Goal: Check status: Check status

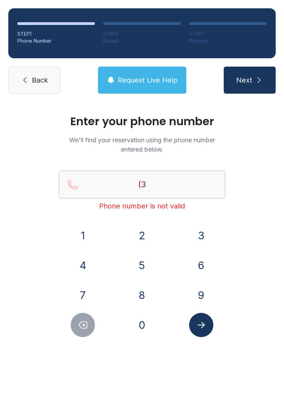
click at [142, 236] on button "2" at bounding box center [142, 235] width 24 height 24
click at [80, 239] on button "1" at bounding box center [83, 235] width 24 height 24
click at [145, 230] on button "2" at bounding box center [142, 235] width 24 height 24
click at [86, 298] on button "7" at bounding box center [83, 295] width 24 height 24
click at [206, 263] on button "6" at bounding box center [201, 265] width 24 height 24
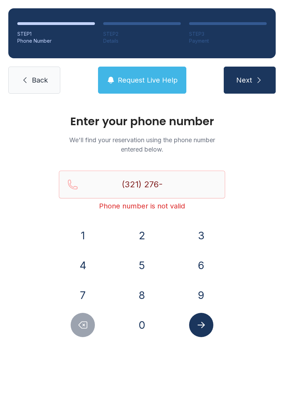
click at [206, 243] on button "3" at bounding box center [201, 235] width 24 height 24
click at [84, 262] on button "4" at bounding box center [83, 265] width 24 height 24
click at [83, 262] on button "4" at bounding box center [83, 265] width 24 height 24
click at [209, 268] on button "6" at bounding box center [201, 265] width 24 height 24
type input "[PHONE_NUMBER]"
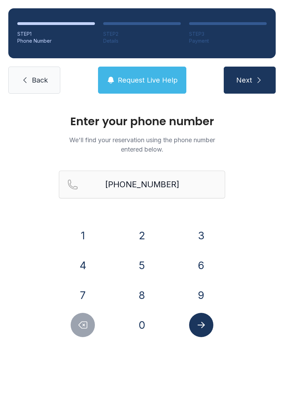
click at [206, 334] on button "Submit lookup form" at bounding box center [201, 325] width 24 height 24
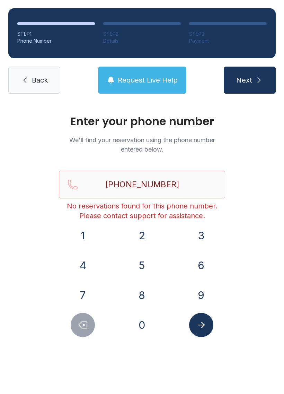
click at [43, 72] on link "Back" at bounding box center [34, 80] width 52 height 27
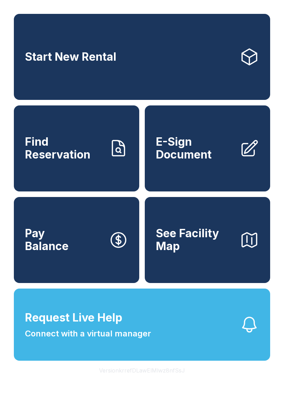
click at [175, 332] on button "Request Live Help Connect with a virtual manager" at bounding box center [142, 324] width 257 height 72
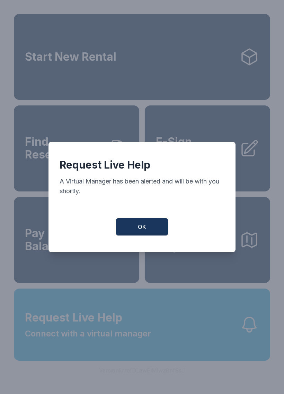
click at [143, 235] on button "OK" at bounding box center [142, 226] width 52 height 17
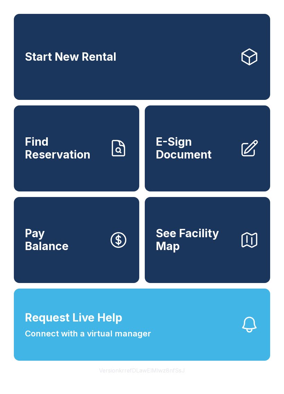
click at [196, 361] on button "Request Live Help Connect with a virtual manager" at bounding box center [142, 324] width 257 height 72
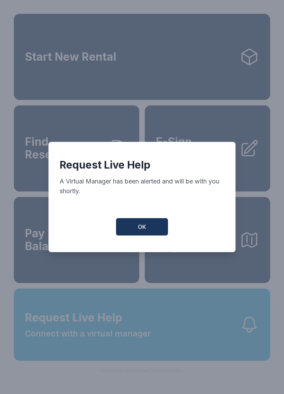
click at [164, 235] on button "OK" at bounding box center [142, 226] width 52 height 17
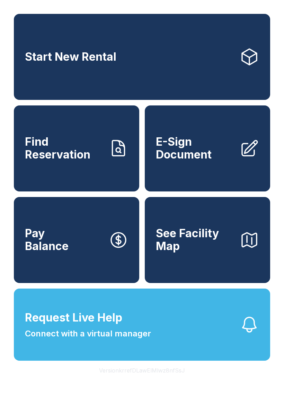
click at [194, 331] on button "Request Live Help Connect with a virtual manager" at bounding box center [142, 324] width 257 height 72
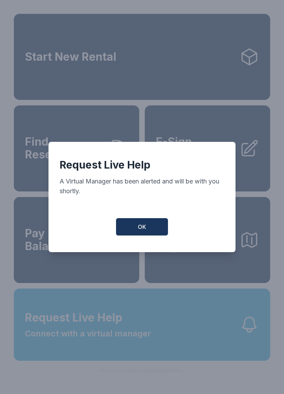
click at [161, 231] on button "OK" at bounding box center [142, 226] width 52 height 17
